Goal: Transaction & Acquisition: Book appointment/travel/reservation

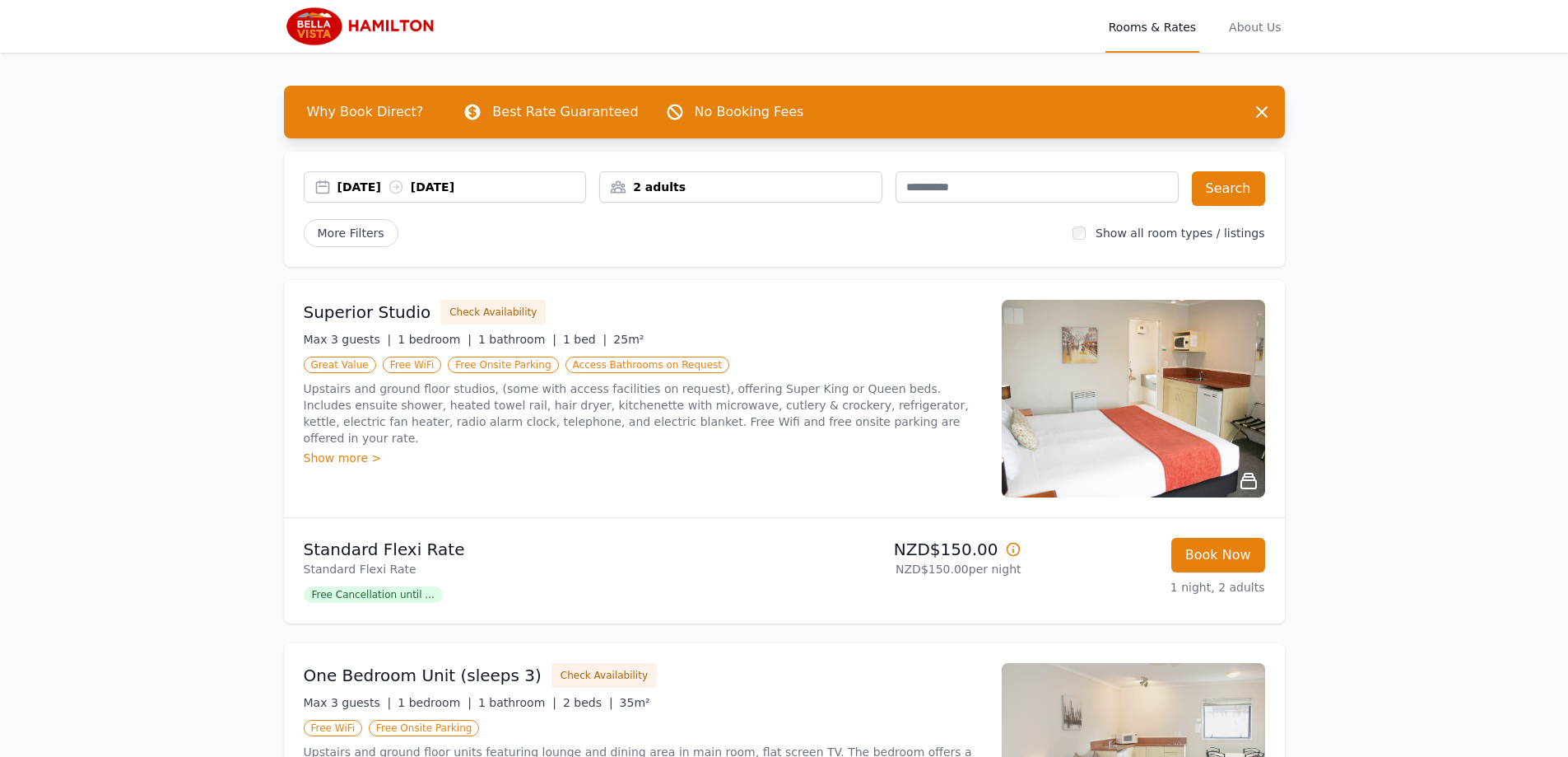
click at [392, 186] on div "[DATE] [DATE]" at bounding box center [461, 186] width 249 height 17
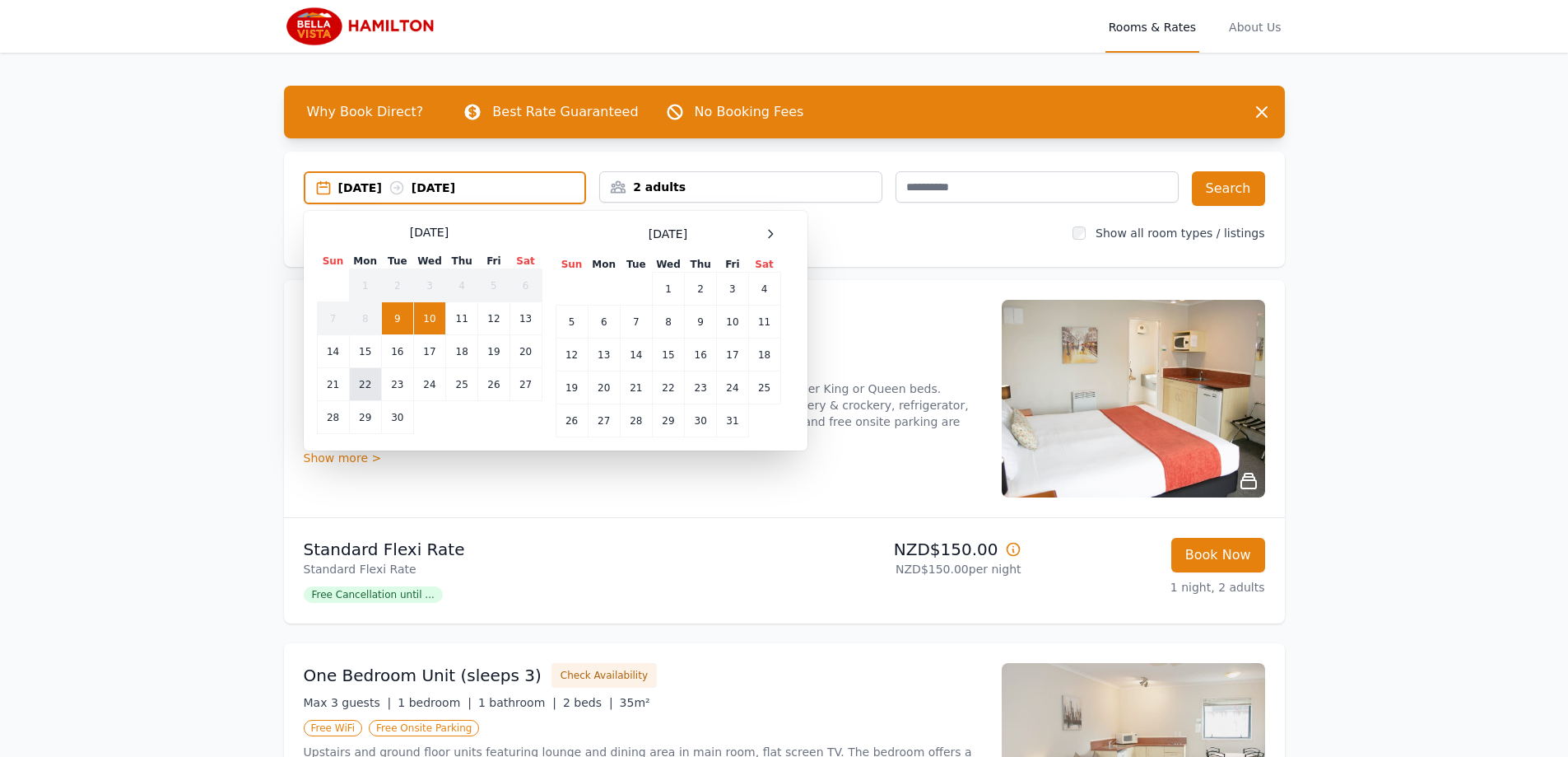
click at [364, 385] on td "22" at bounding box center [365, 385] width 32 height 33
click at [459, 383] on td "25" at bounding box center [462, 385] width 32 height 33
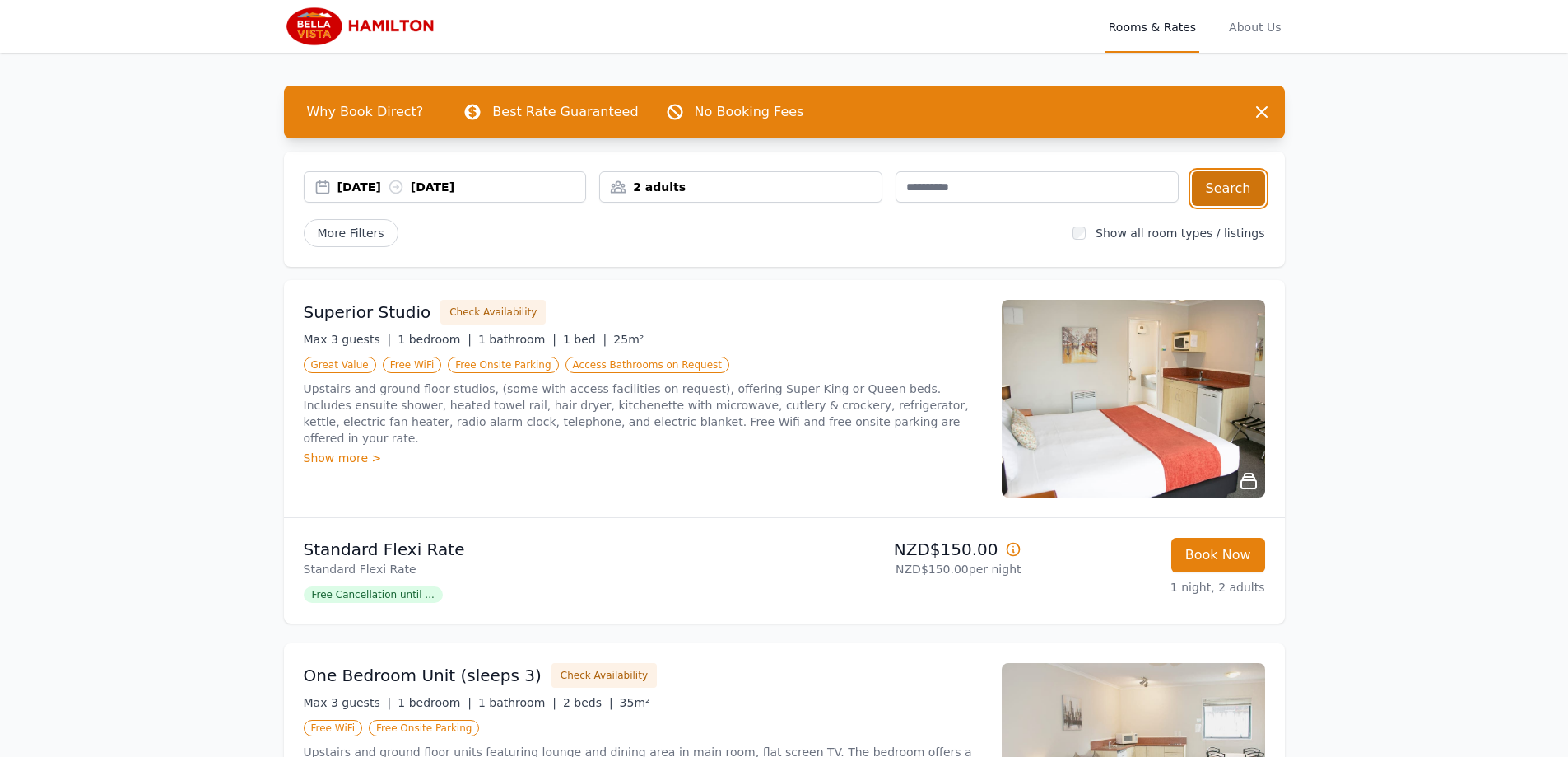
click at [1252, 181] on button "Search" at bounding box center [1229, 188] width 73 height 35
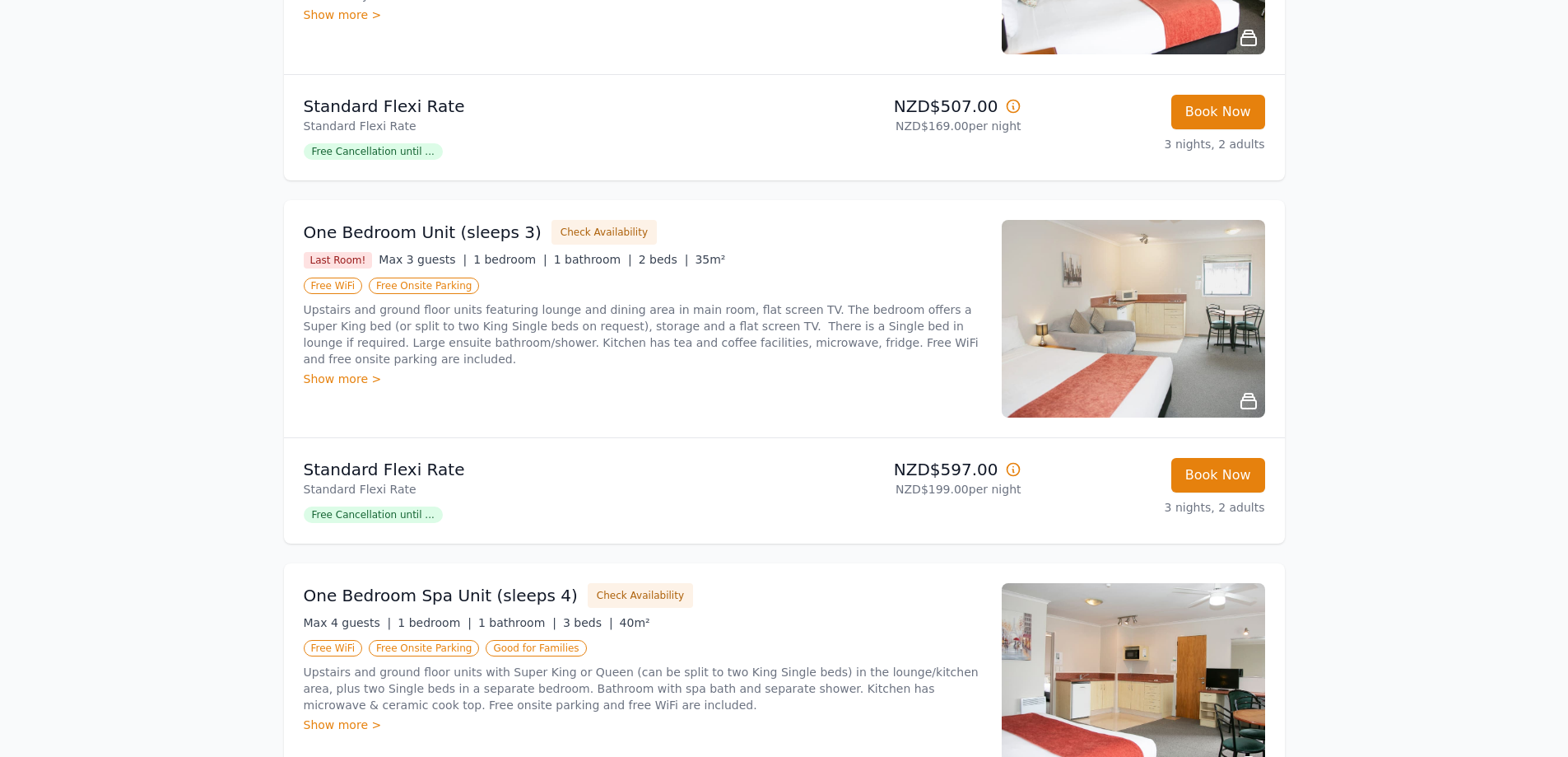
scroll to position [442, 0]
click at [1402, 435] on div "Open main menu Rooms & Rates About Us Why Book Direct? Best Rate Guaranteed No …" at bounding box center [784, 488] width 1568 height 1860
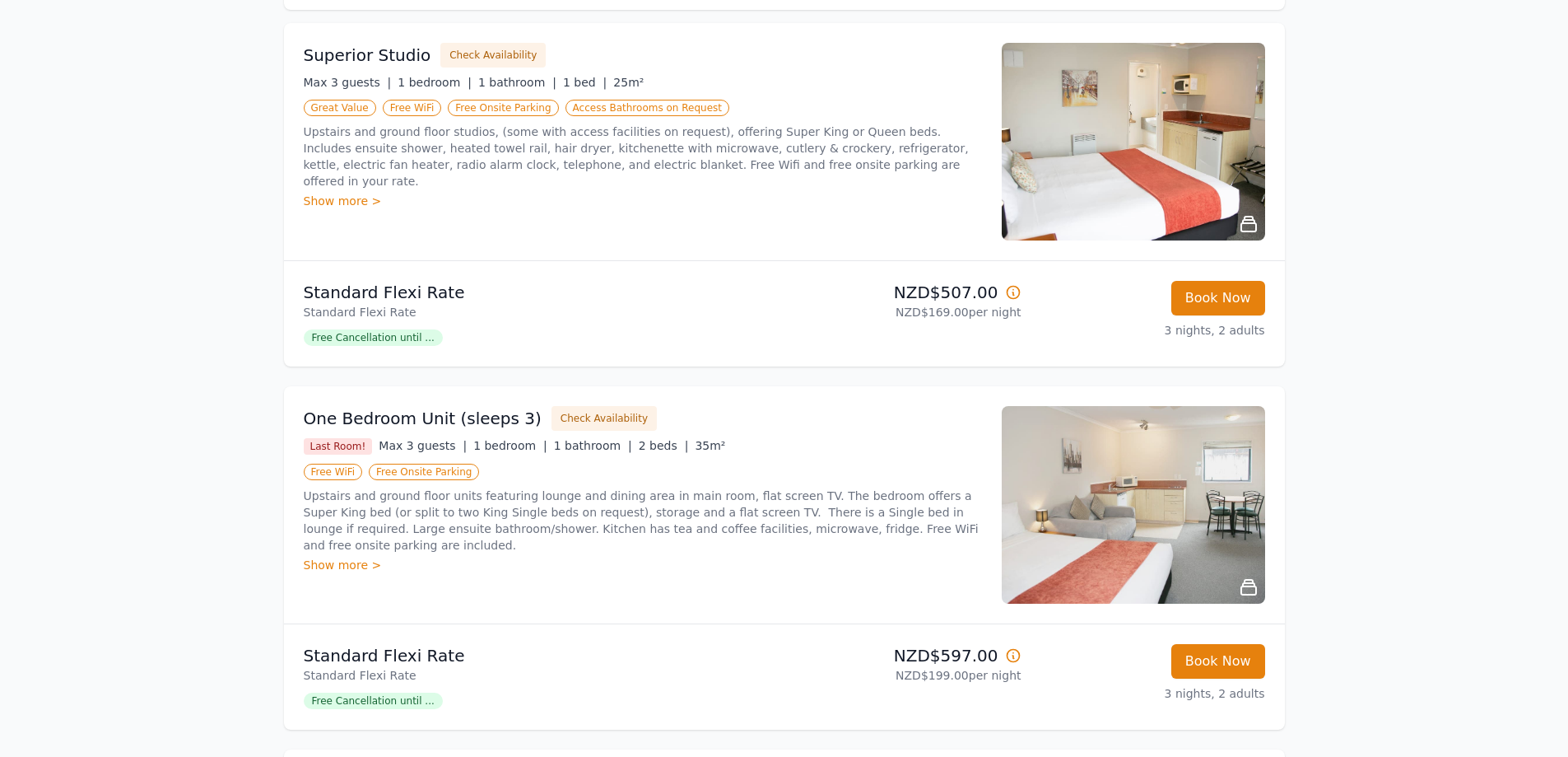
scroll to position [360, 0]
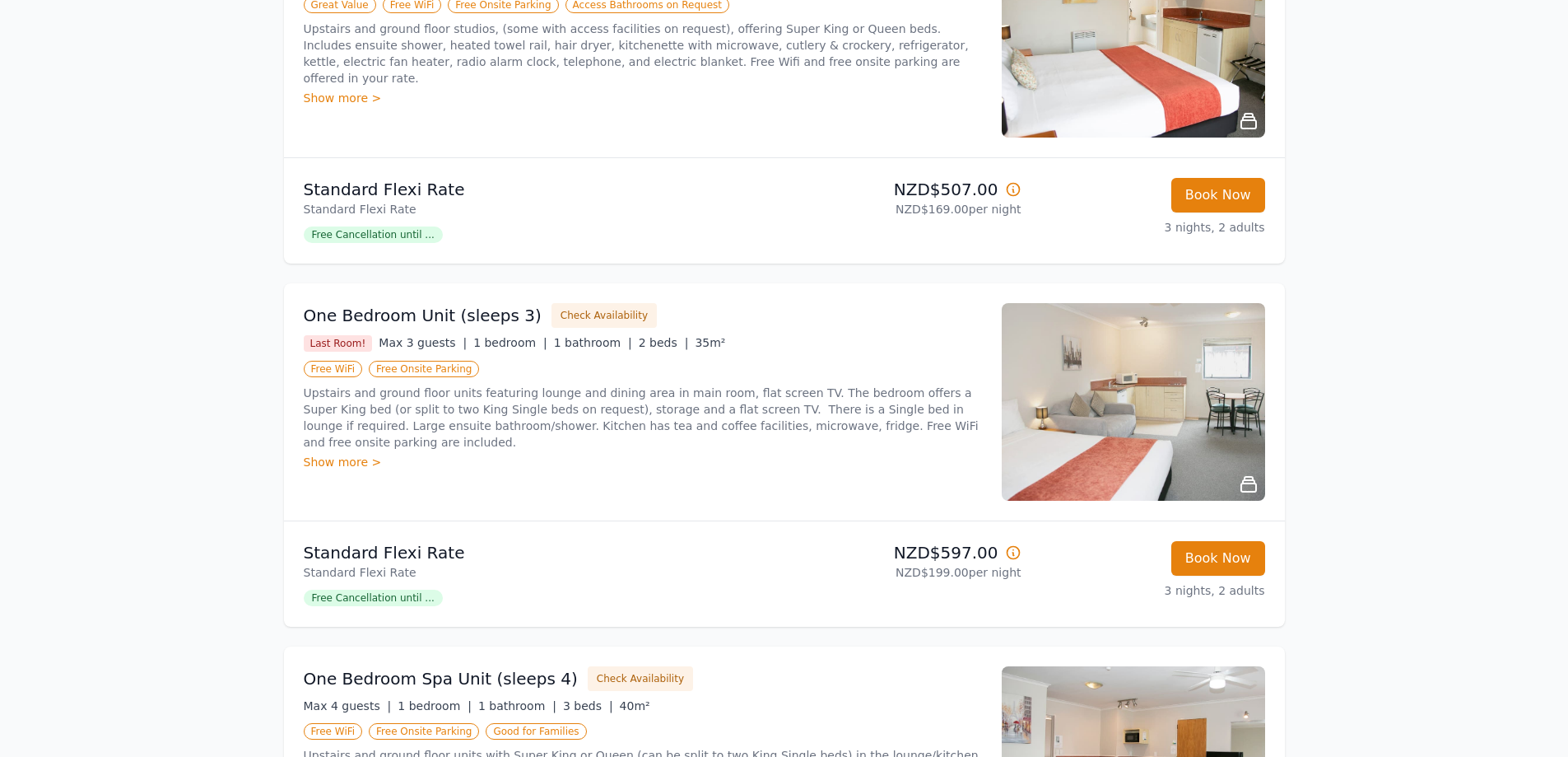
click at [513, 484] on div "One Bedroom Unit (sleeps 3) Check Availability Last Room! Max 3 guests | 1 bedr…" at bounding box center [643, 401] width 678 height 198
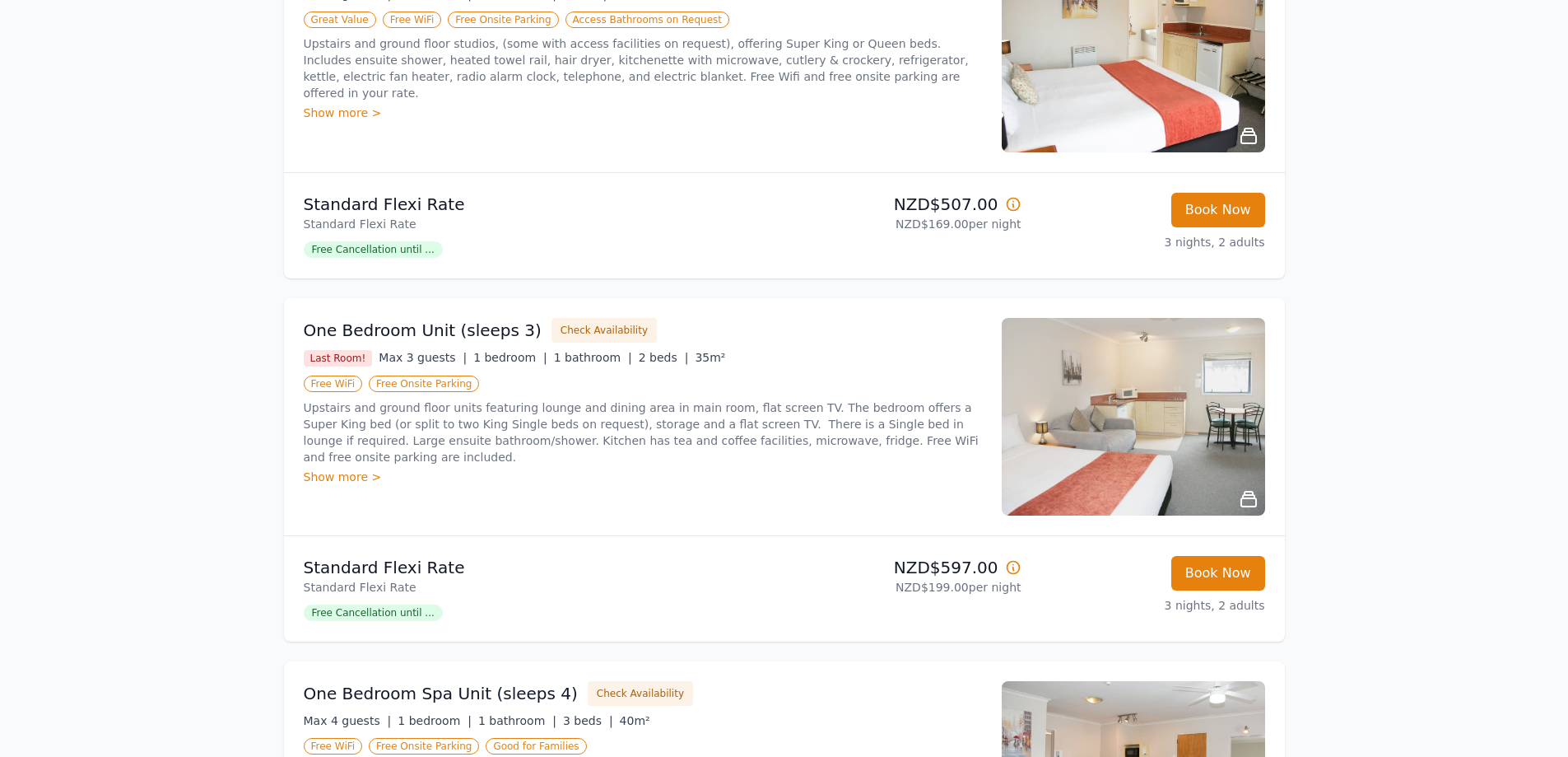
scroll to position [0, 0]
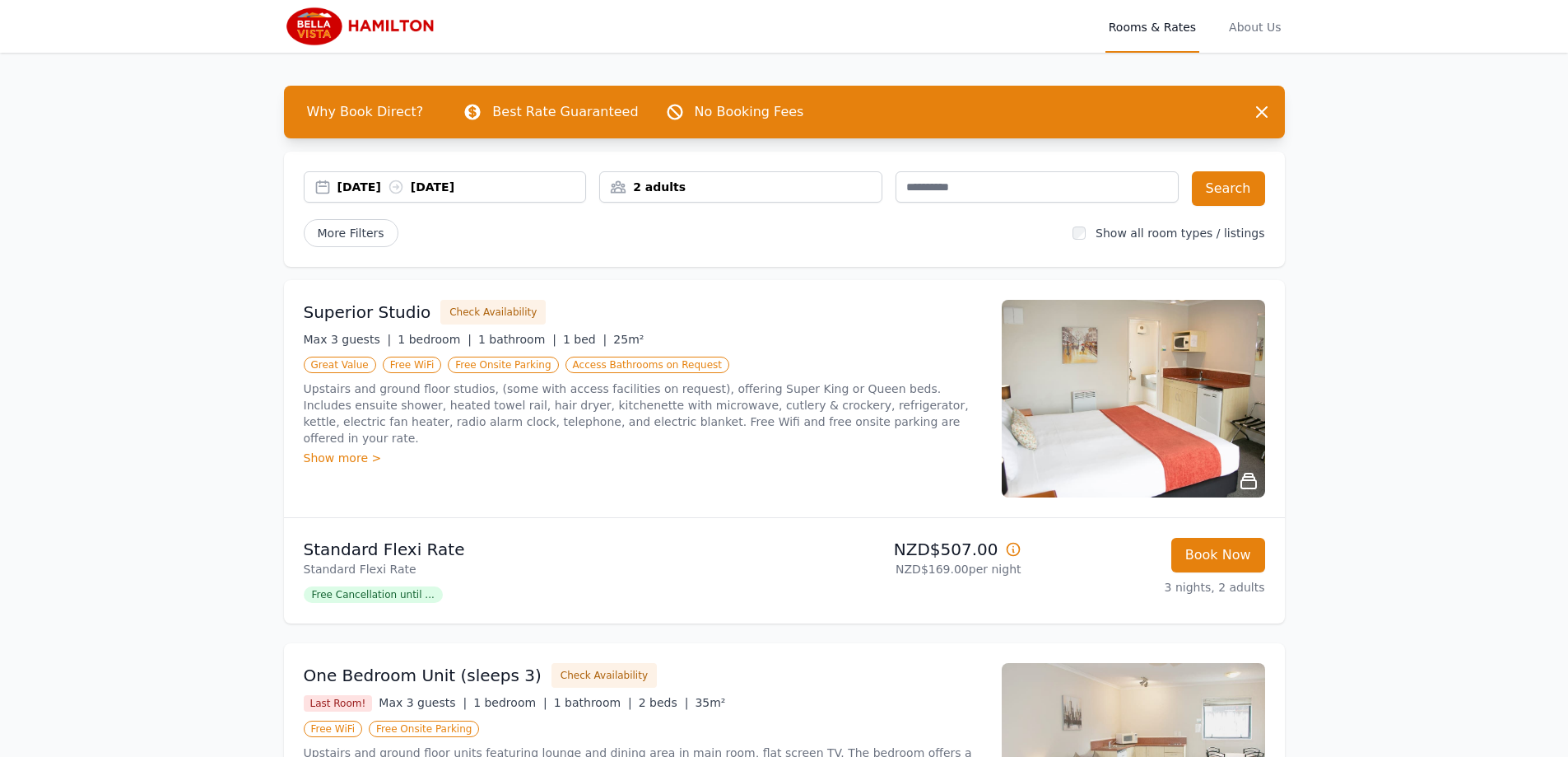
click at [365, 205] on div "[DATE] [DATE]" at bounding box center [446, 188] width 283 height 35
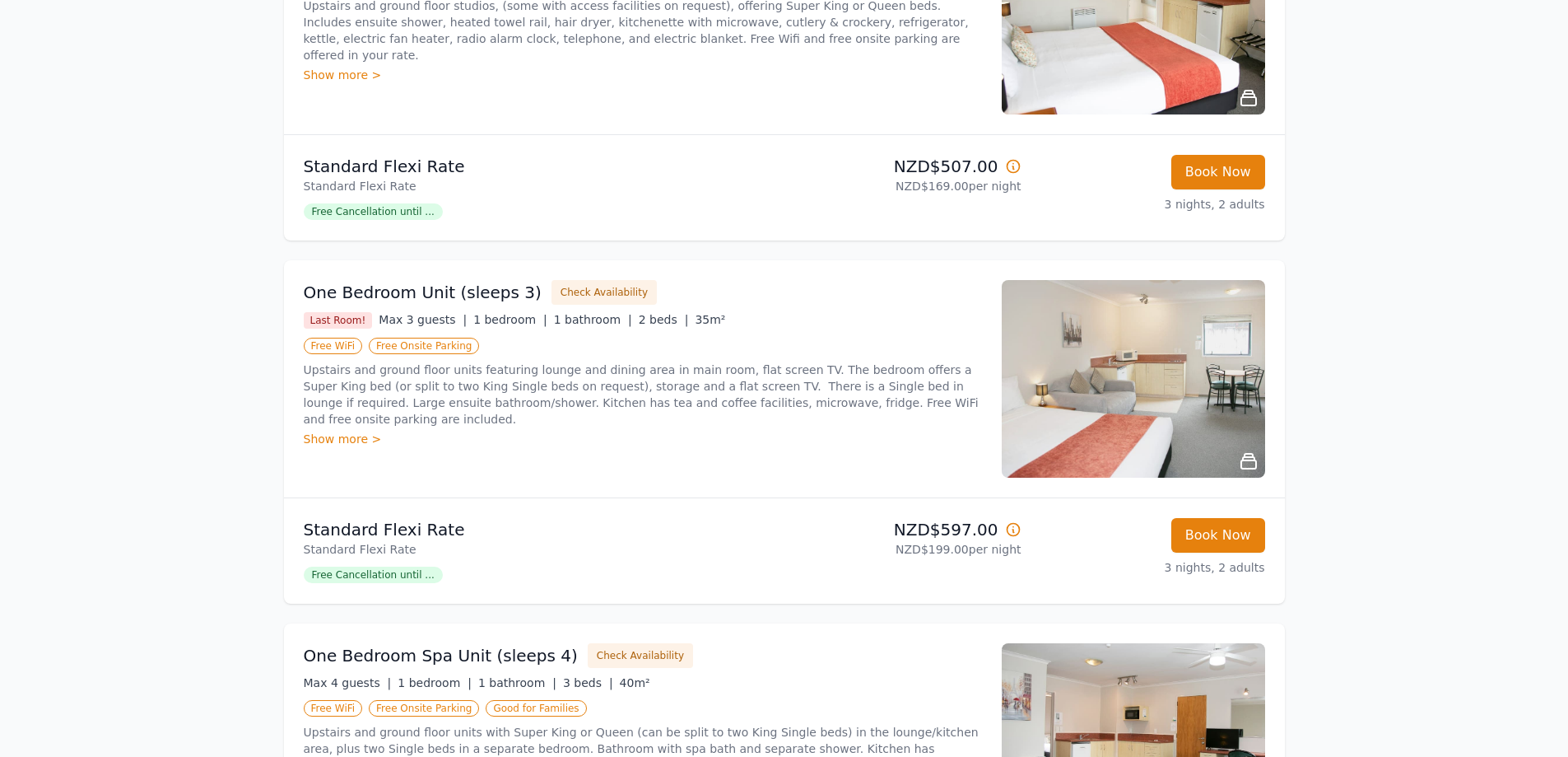
scroll to position [412, 0]
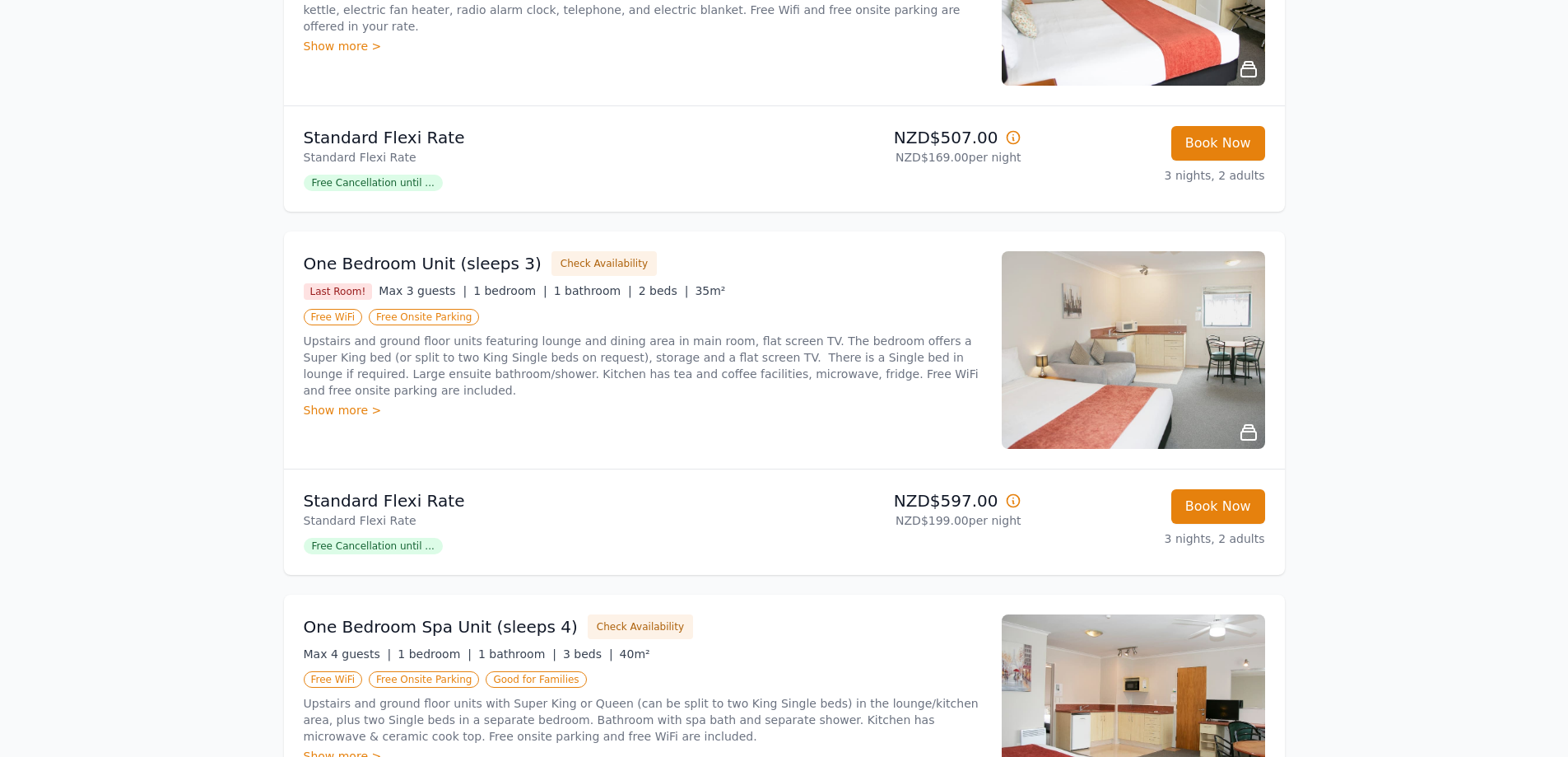
click at [1380, 461] on div "Open main menu Rooms & Rates About Us Why Book Direct? Best Rate Guaranteed No …" at bounding box center [784, 518] width 1568 height 1860
click at [1396, 593] on div "Open main menu Rooms & Rates About Us Why Book Direct? Best Rate Guaranteed No …" at bounding box center [784, 518] width 1568 height 1860
